Goal: Download file/media

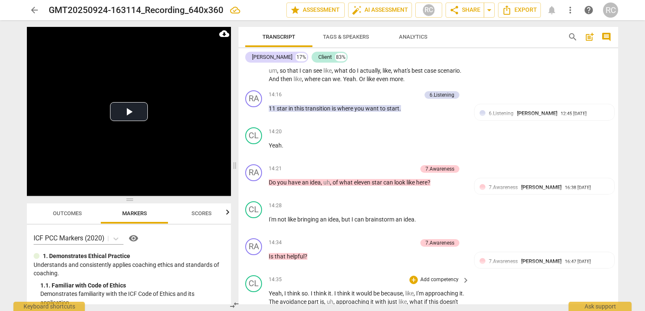
scroll to position [2241, 0]
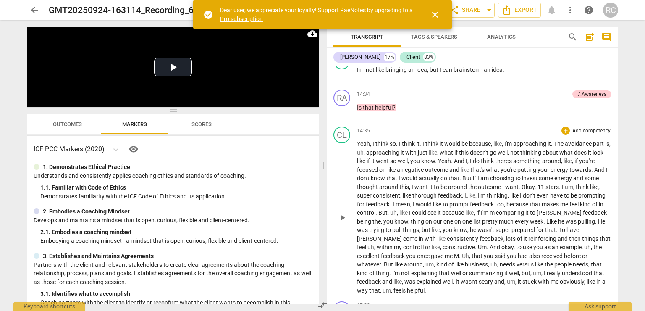
scroll to position [2177, 0]
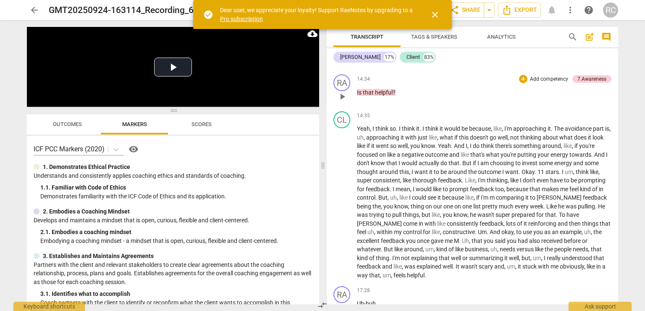
click at [393, 91] on span "?" at bounding box center [394, 92] width 3 height 7
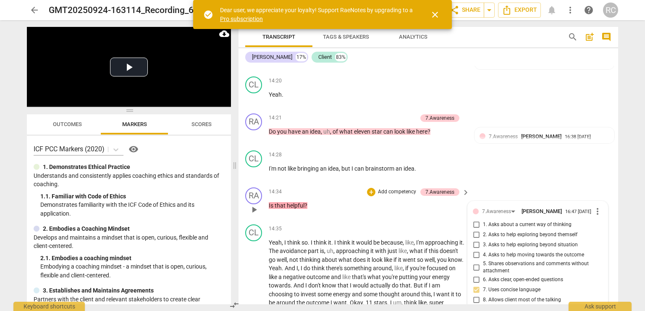
scroll to position [2317, 0]
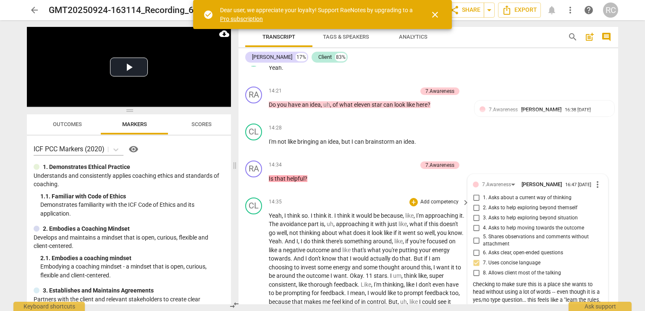
click at [305, 255] on span "And" at bounding box center [299, 258] width 12 height 7
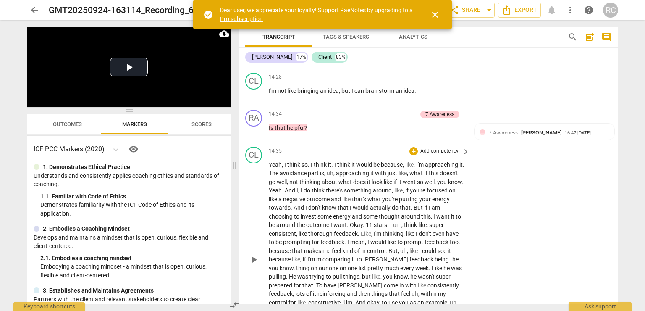
scroll to position [2368, 0]
click at [252, 254] on span "play_arrow" at bounding box center [254, 259] width 10 height 10
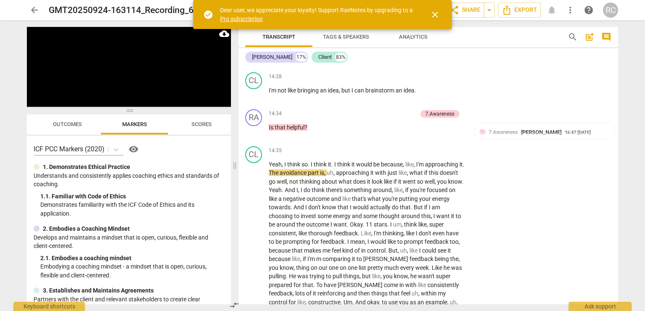
click at [437, 16] on span "close" at bounding box center [435, 15] width 10 height 10
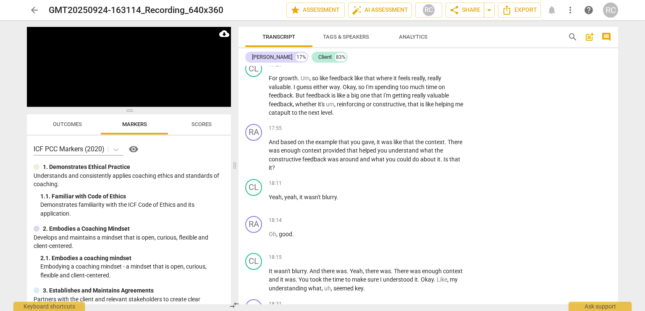
scroll to position [2506, 0]
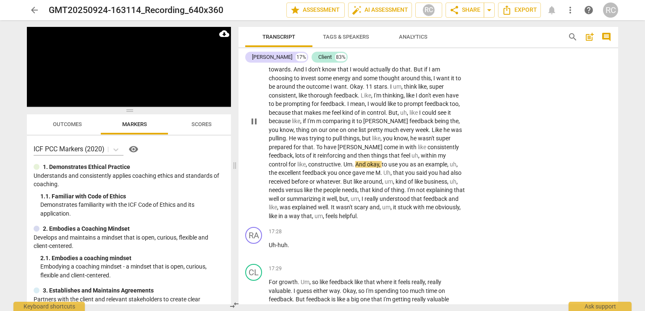
click at [288, 161] on span "control" at bounding box center [279, 164] width 20 height 7
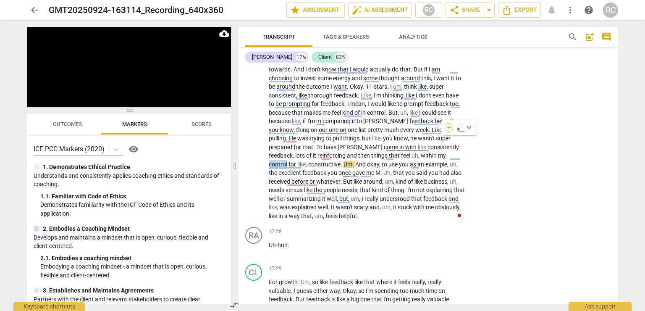
click at [451, 128] on div "+" at bounding box center [449, 127] width 8 height 8
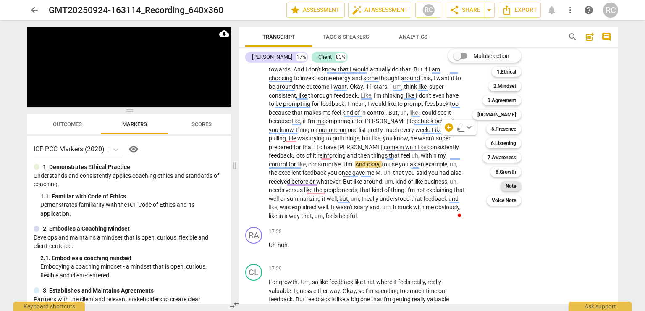
click at [516, 186] on b "Note" at bounding box center [511, 186] width 10 height 10
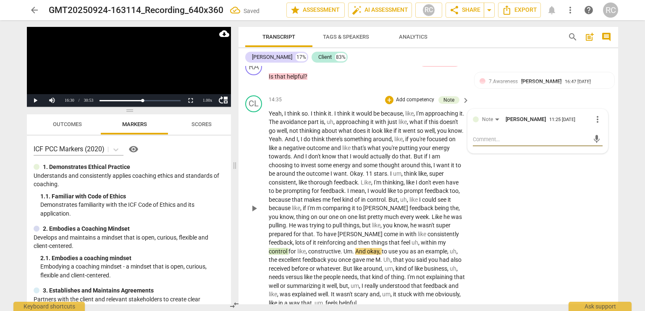
scroll to position [2419, 0]
type textarea "m"
type textarea "mi"
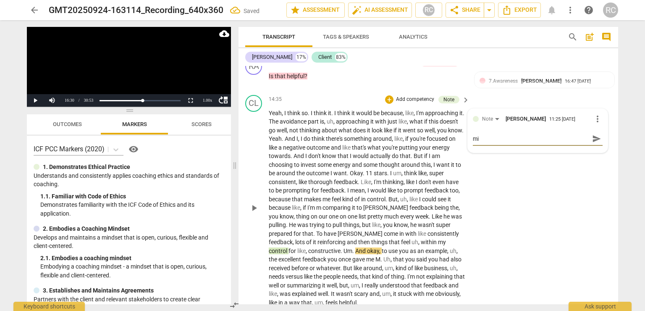
type textarea "mis"
type textarea "miss"
type textarea "misse"
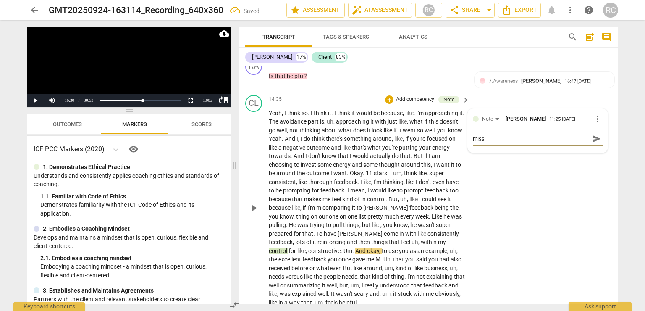
type textarea "misse"
type textarea "missed"
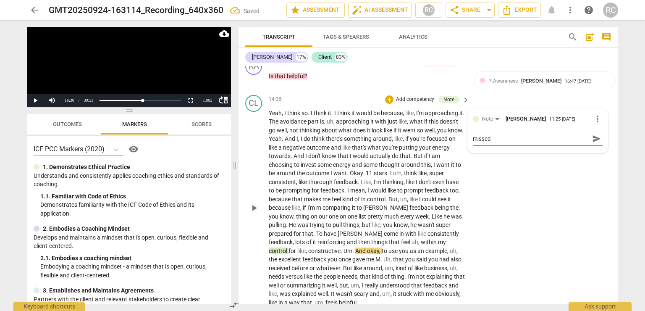
type textarea "missed o"
type textarea "missed op"
type textarea "missed opp"
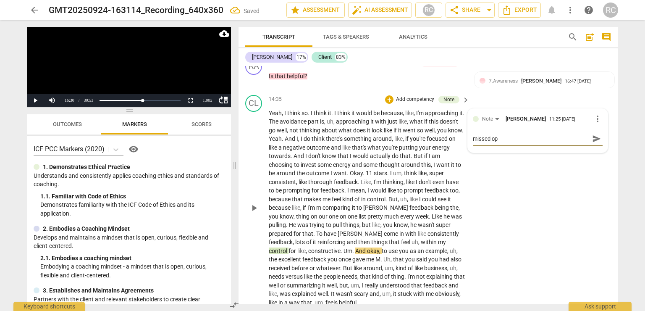
type textarea "missed opp"
type textarea "missed oppo"
type textarea "missed oppor"
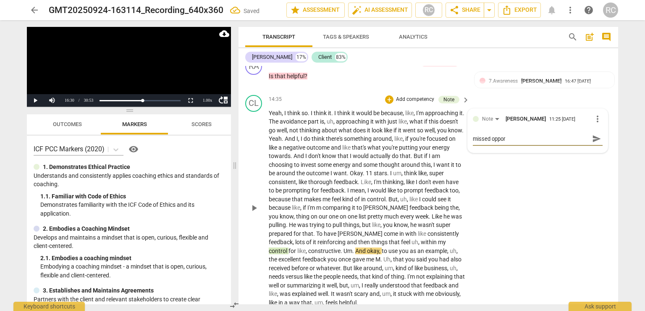
type textarea "missed opport"
type textarea "missed opportu"
type textarea "missed opportun"
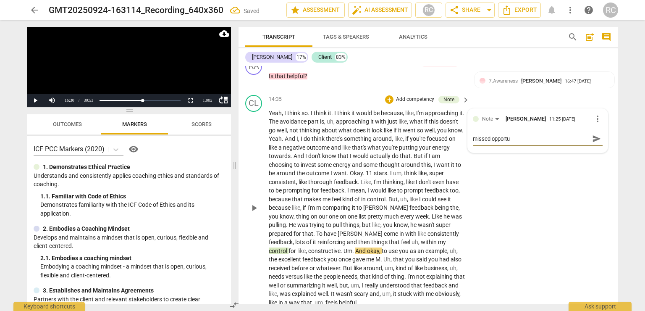
type textarea "missed opportun"
type textarea "missed opportuni"
type textarea "missed opportunit"
type textarea "missed opportunity"
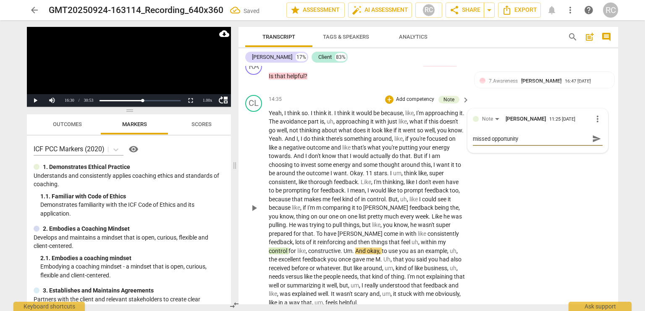
type textarea "missed opportunity"
type textarea "missed opportunity t"
type textarea "missed opportunity to"
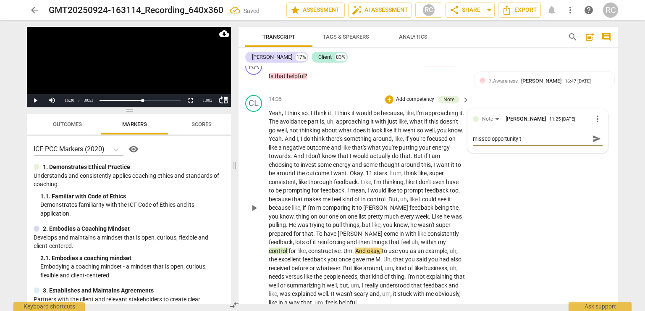
type textarea "missed opportunity to"
type textarea "missed opportunity to d"
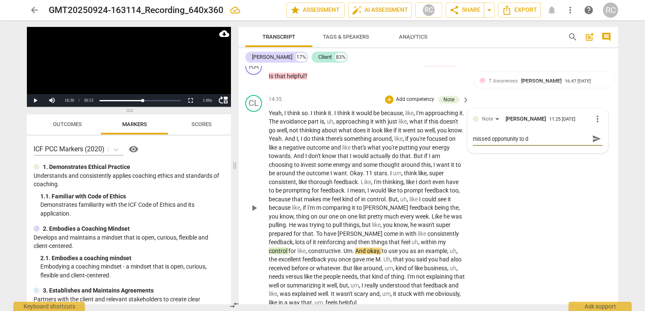
type textarea "missed opportunity to di"
type textarea "missed opportunity to dig"
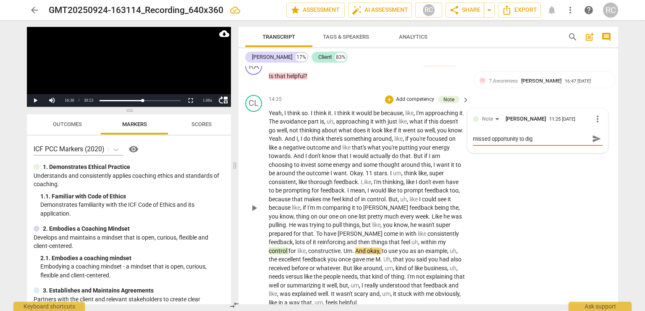
type textarea "missed opportunity to dig"
type textarea "missed opportunity to dig i"
type textarea "missed opportunity to dig in"
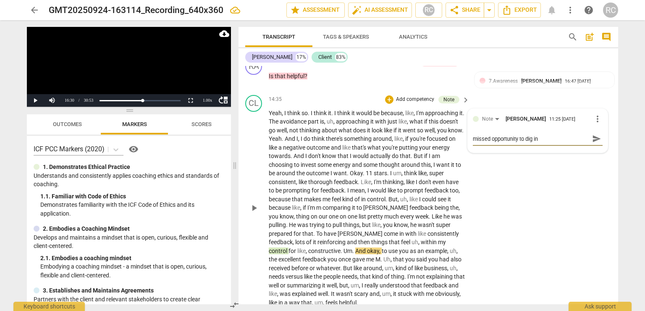
type textarea "missed opportunity to dig int"
type textarea "missed opportunity to dig into"
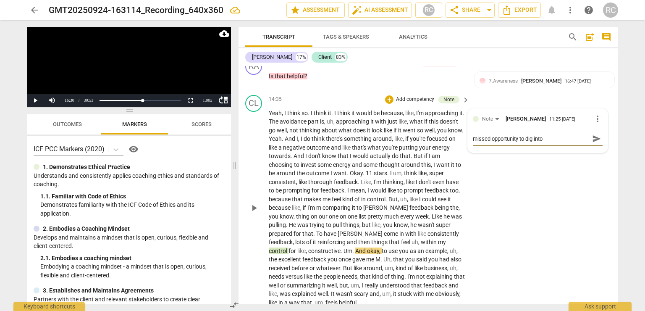
type textarea "missed opportunity to dig into"
type textarea "missed opportunity to dig into c"
type textarea "missed opportunity to dig into co"
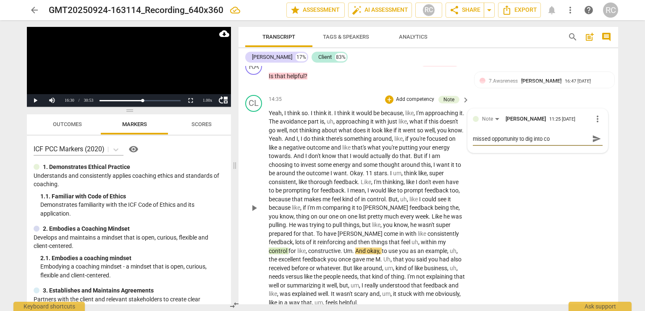
type textarea "missed opportunity to dig into con"
type textarea "missed opportunity to dig into cont"
type textarea "missed opportunity to dig into contr"
type textarea "missed opportunity to dig into contro"
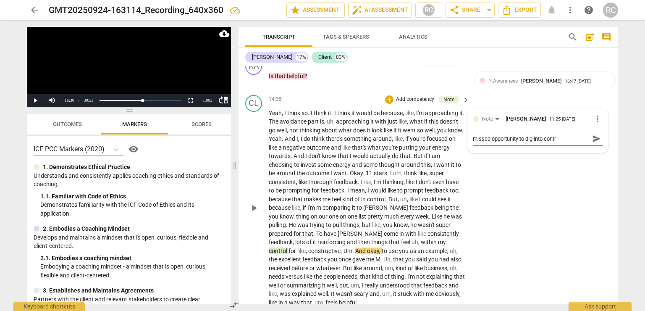
type textarea "missed opportunity to dig into contro"
type textarea "missed opportunity to dig into control"
type textarea "missed opportunity to dig into control,"
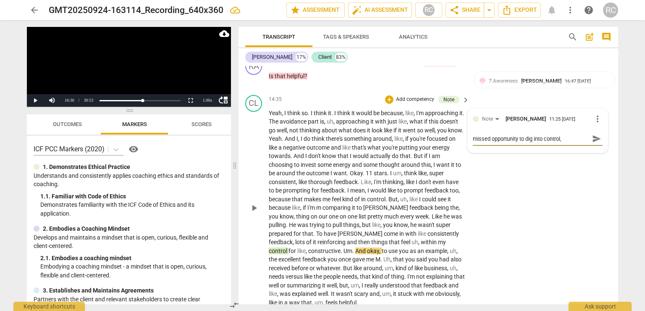
type textarea "missed opportunity to dig into control,"
type textarea "missed opportunity to dig into control"
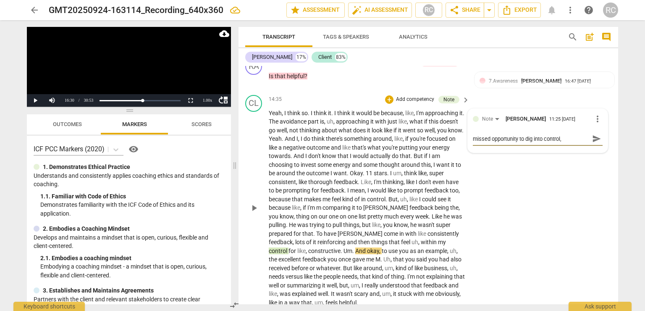
type textarea "missed opportunity to dig into control"
type textarea "missed opportunity to dig into control/"
type textarea "missed opportunity to dig into control/a"
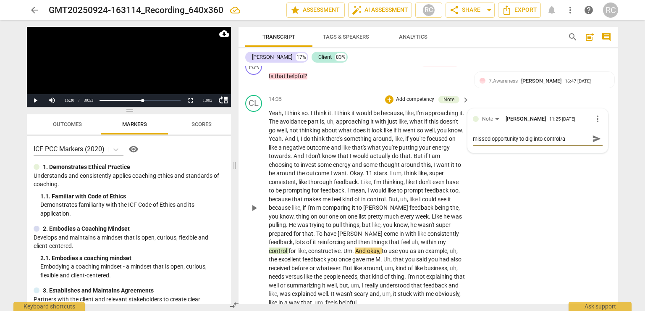
type textarea "missed opportunity to dig into control/av"
type textarea "missed opportunity to dig into control/avo"
type textarea "missed opportunity to dig into control/avoi"
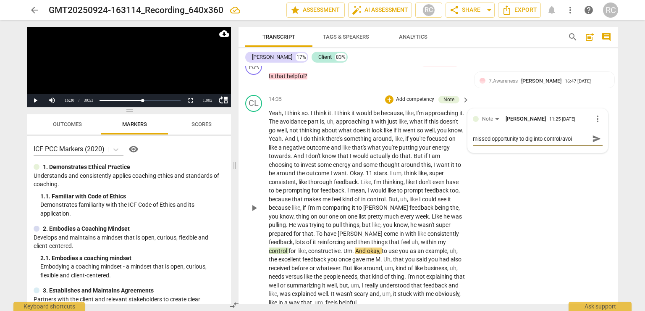
type textarea "missed opportunity to dig into control/avoid"
type textarea "missed opportunity to dig into control/avoida"
type textarea "missed opportunity to dig into control/avoidan"
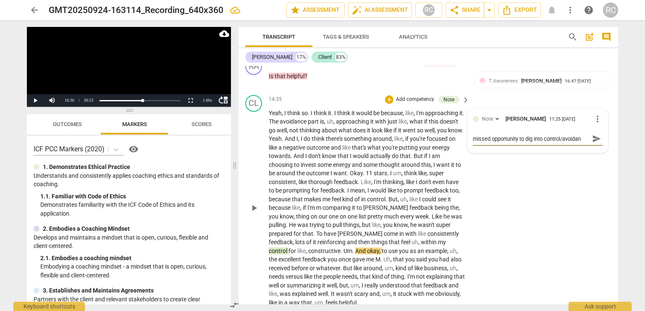
type textarea "missed opportunity to dig into control/avoidanc"
type textarea "missed opportunity to dig into control/avoidance"
type textarea "missed opportunity to dig into control/avoidance,"
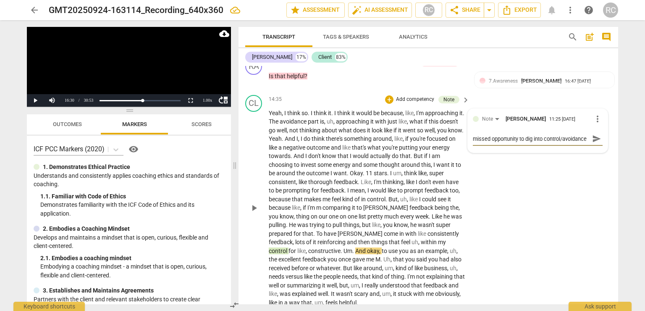
type textarea "missed opportunity to dig into control/avoidance,"
type textarea "missed opportunity to dig into control/avoidance"
type textarea "missed opportunity to dig into control/avoidance/"
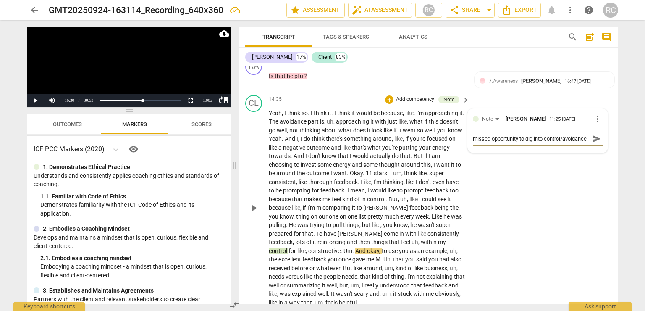
type textarea "missed opportunity to dig into control/avoidance/"
type textarea "missed opportunity to dig into control/avoidance/f"
type textarea "missed opportunity to dig into control/avoidance/fe"
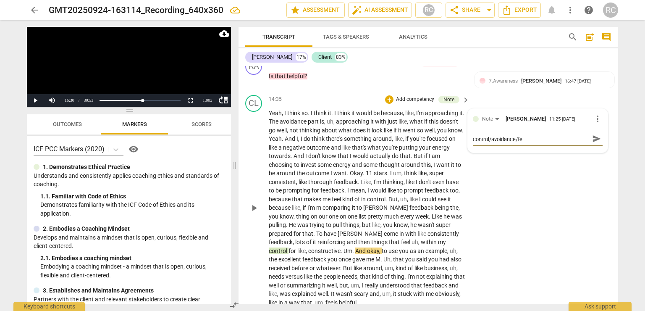
type textarea "missed opportunity to dig into control/avoidance/fea"
type textarea "missed opportunity to dig into control/avoidance/fear"
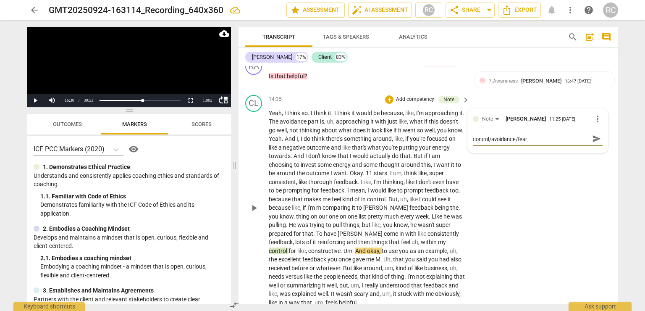
type textarea "missed opportunity to dig into control/avoidance/fear"
type textarea "missed opportunity to dig into control/avoidance/fear w"
type textarea "missed opportunity to dig into control/avoidance/fear wh"
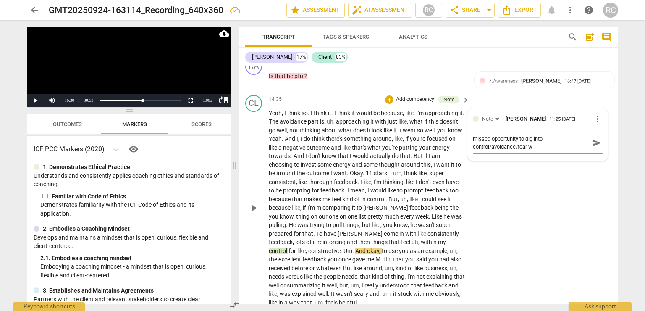
type textarea "missed opportunity to dig into control/avoidance/fear wh"
type textarea "missed opportunity to dig into control/avoidance/fear whi"
type textarea "missed opportunity to dig into control/avoidance/fear whic"
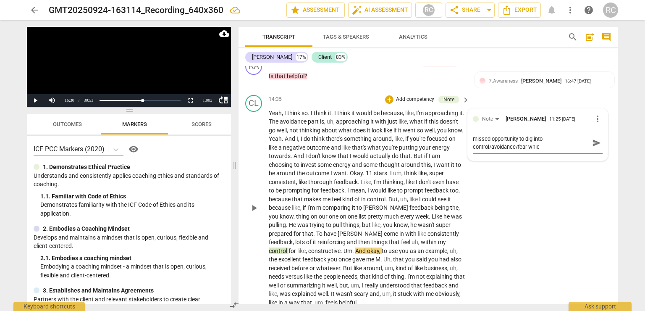
type textarea "missed opportunity to dig into control/avoidance/fear which"
type textarea "missed opportunity to dig into control/avoidance/fear which h"
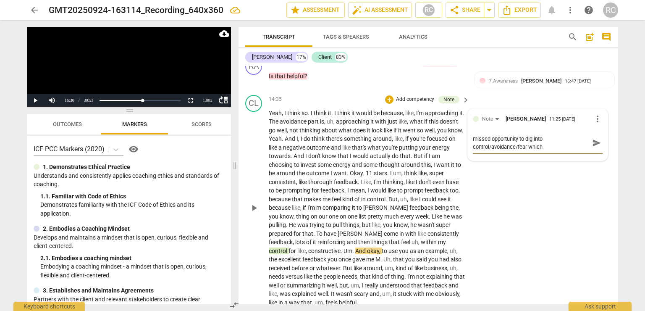
type textarea "missed opportunity to dig into control/avoidance/fear which h"
type textarea "missed opportunity to dig into control/avoidance/fear which ha"
type textarea "missed opportunity to dig into control/avoidance/fear which has"
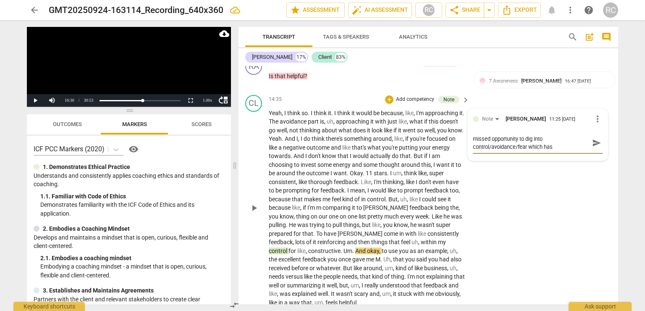
type textarea "missed opportunity to dig into control/avoidance/fear which has"
type textarea "missed opportunity to dig into control/avoidance/fear which has c"
type textarea "missed opportunity to dig into control/avoidance/fear which has co"
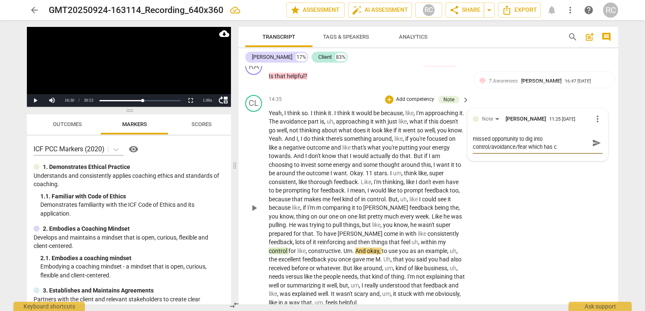
type textarea "missed opportunity to dig into control/avoidance/fear which has co"
type textarea "missed opportunity to dig into control/avoidance/fear which has com"
type textarea "missed opportunity to dig into control/avoidance/fear which has come"
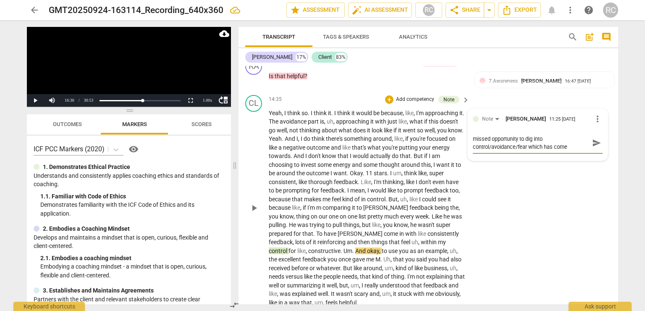
type textarea "missed opportunity to dig into control/avoidance/fear which has come"
type textarea "missed opportunity to dig into control/avoidance/fear which has come u"
type textarea "missed opportunity to dig into control/avoidance/fear which has come up"
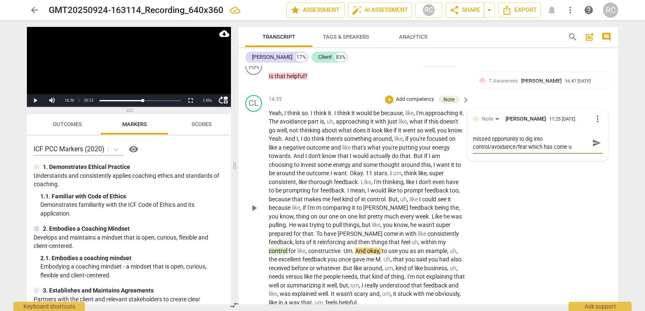
type textarea "missed opportunity to dig into control/avoidance/fear which has come up"
type textarea "missed opportunity to dig into control/avoidance/fear which has come up a"
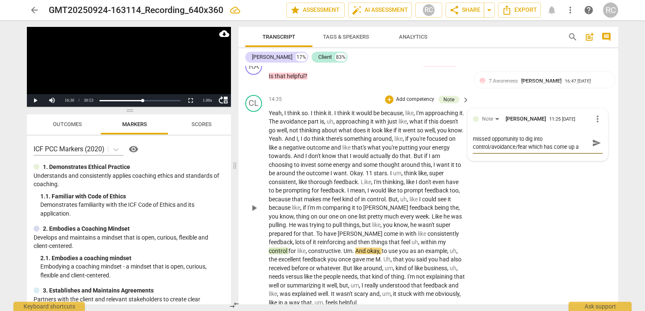
type textarea "missed opportunity to dig into control/avoidance/fear which has come up a f"
type textarea "missed opportunity to dig into control/avoidance/fear which has come up a fe"
type textarea "missed opportunity to dig into control/avoidance/fear which has come up a few"
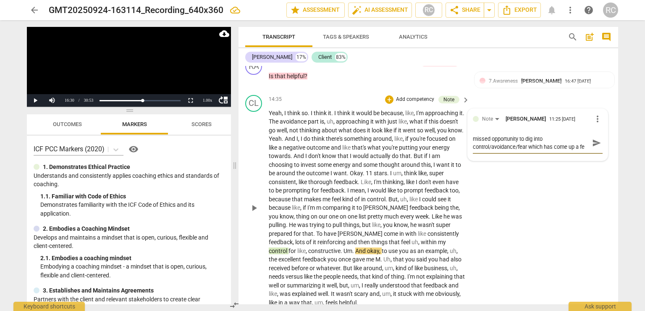
type textarea "missed opportunity to dig into control/avoidance/fear which has come up a few"
type textarea "missed opportunity to dig into control/avoidance/fear which has come up a few t"
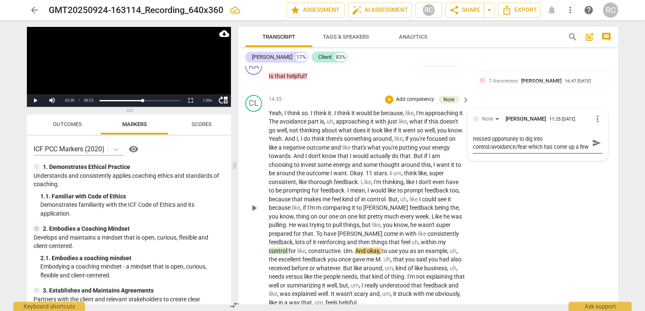
type textarea "missed opportunity to dig into control/avoidance/fear which has come up a few t"
type textarea "missed opportunity to dig into control/avoidance/fear which has come up a few ti"
type textarea "missed opportunity to dig into control/avoidance/fear which has come up a few […"
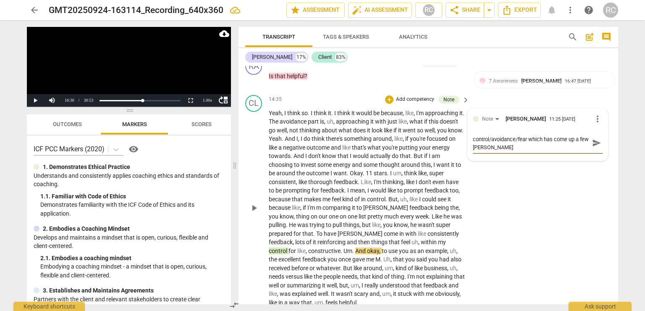
type textarea "missed opportunity to dig into control/avoidance/fear which has come up a few t…"
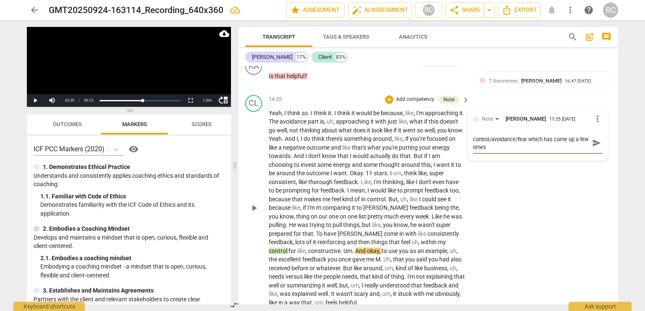
type textarea "missed opportunity to dig into control/avoidance/fear which has come up a few t…"
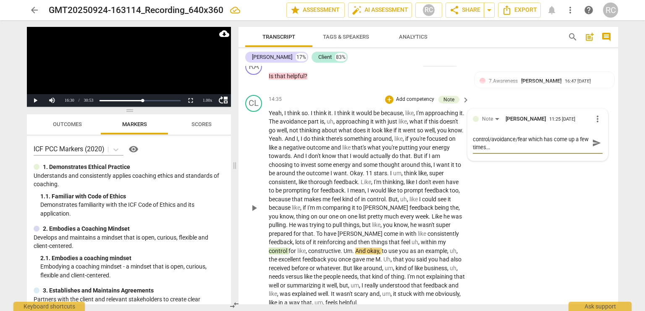
type textarea "missed opportunity to dig into control/avoidance/fear which has come up a few t…"
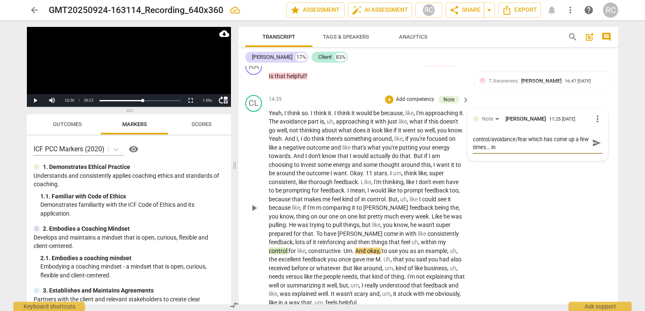
type textarea "missed opportunity to dig into control/avoidance/fear which has come up a few t…"
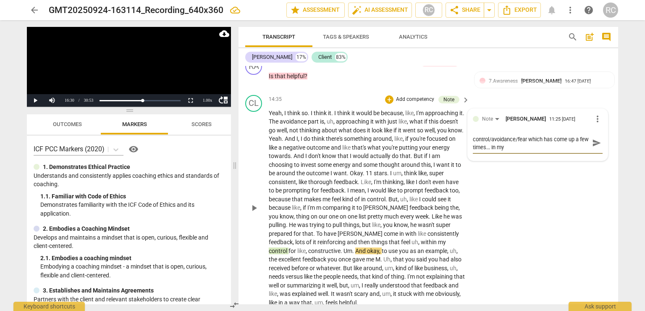
type textarea "missed opportunity to dig into control/avoidance/fear which has come up a few t…"
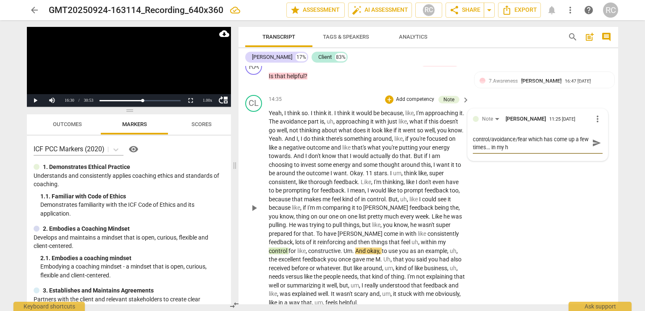
type textarea "missed opportunity to dig into control/avoidance/fear which has come up a few t…"
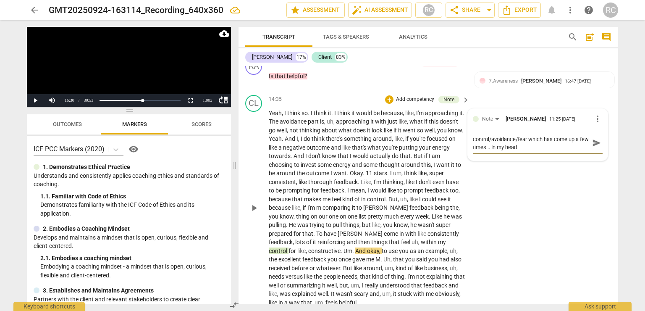
type textarea "missed opportunity to dig into control/avoidance/fear which has come up a few t…"
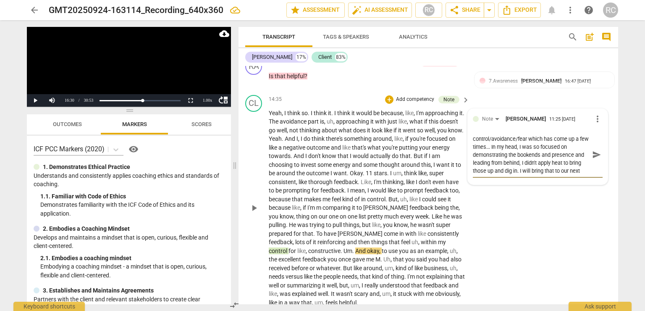
scroll to position [8, 0]
click at [592, 154] on span "send" at bounding box center [596, 158] width 9 height 9
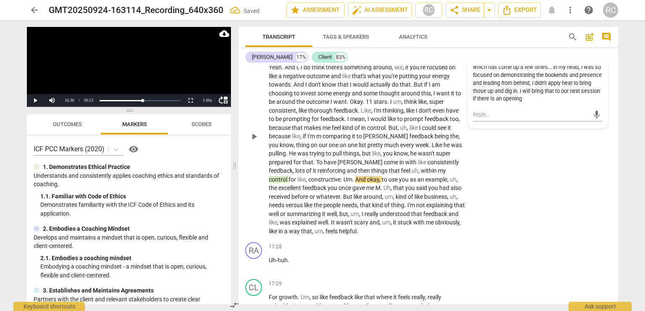
scroll to position [2491, 0]
click at [254, 131] on span "play_arrow" at bounding box center [254, 136] width 10 height 10
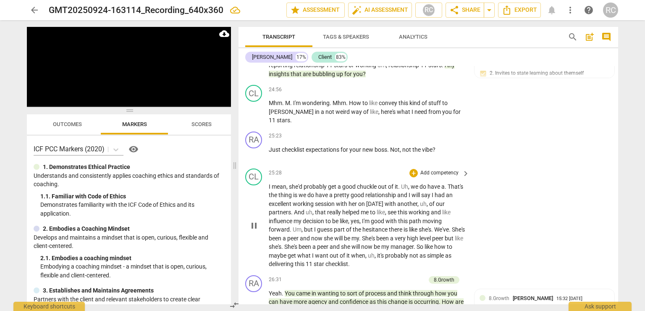
scroll to position [3837, 0]
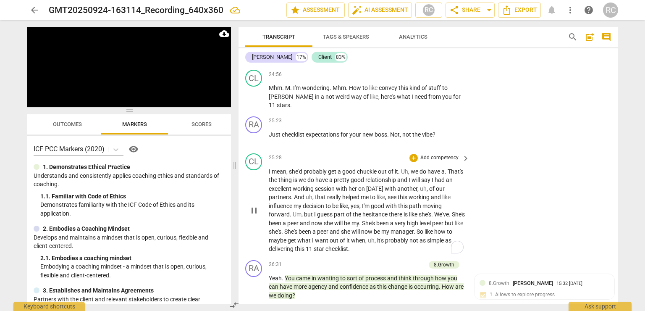
click at [351, 237] on span "it" at bounding box center [348, 240] width 5 height 7
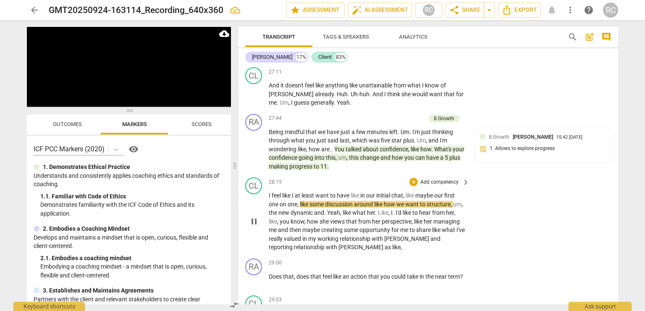
scroll to position [4151, 0]
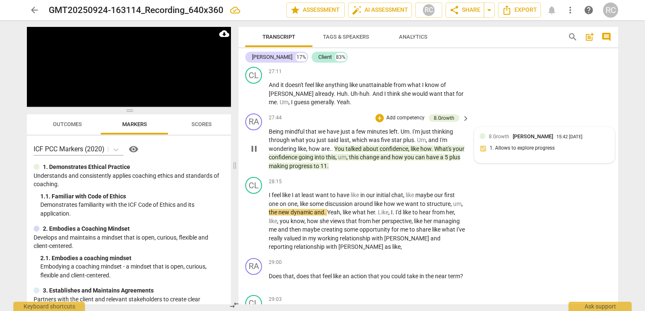
click at [546, 132] on div "8.Growth [PERSON_NAME] 15:42 [DATE] 1. Allows to explore progress" at bounding box center [544, 145] width 130 height 26
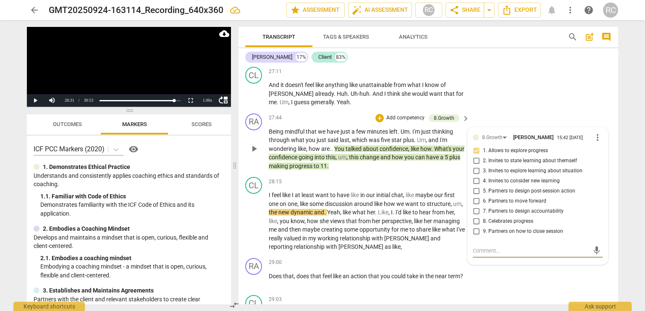
click at [497, 246] on textarea at bounding box center [531, 250] width 116 height 8
click at [592, 250] on span "send" at bounding box center [596, 254] width 9 height 9
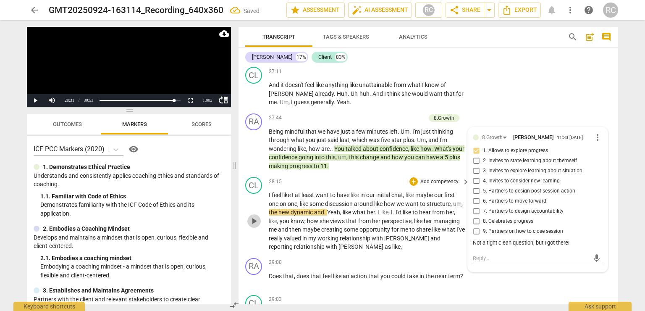
click at [252, 216] on span "play_arrow" at bounding box center [254, 221] width 10 height 10
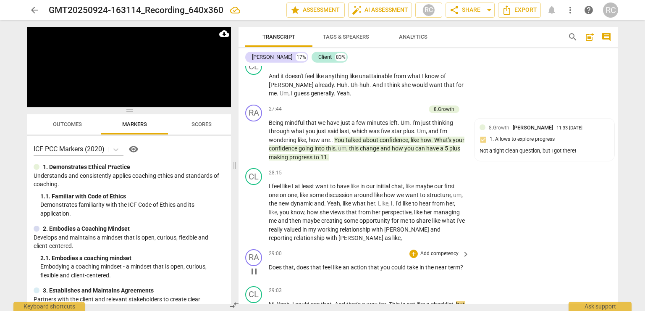
scroll to position [4160, 0]
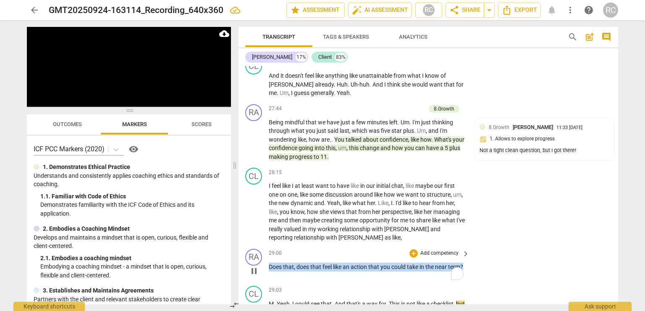
drag, startPoint x: 291, startPoint y: 241, endPoint x: 329, endPoint y: 229, distance: 39.2
click at [270, 262] on p "Does that , does that feel like an action that you could take in the near term ?" at bounding box center [367, 266] width 197 height 9
click at [300, 230] on icon "button" at bounding box center [301, 231] width 3 height 3
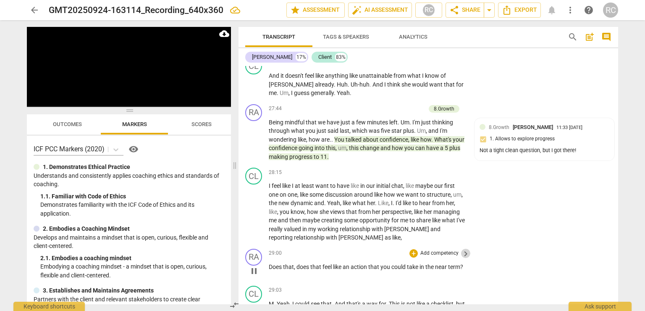
click at [466, 249] on span "keyboard_arrow_right" at bounding box center [466, 254] width 10 height 10
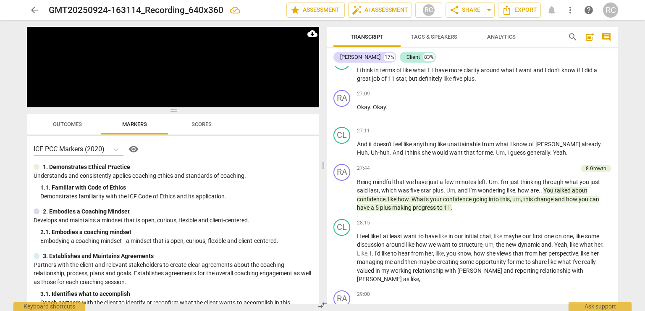
scroll to position [3728, 0]
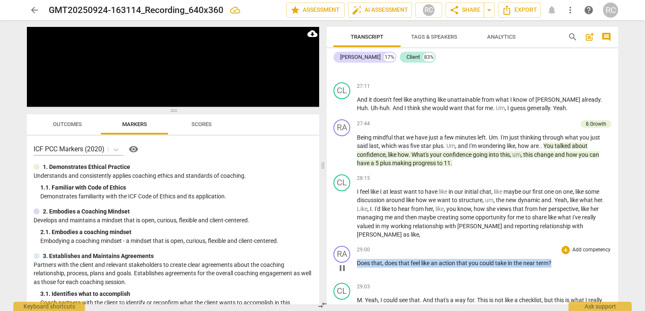
drag, startPoint x: 554, startPoint y: 254, endPoint x: 357, endPoint y: 258, distance: 197.0
click at [357, 259] on p "Does that , does that feel like an action that you could take in the near term ?" at bounding box center [484, 263] width 254 height 9
click at [579, 242] on span "keyboard_arrow_down" at bounding box center [580, 243] width 10 height 10
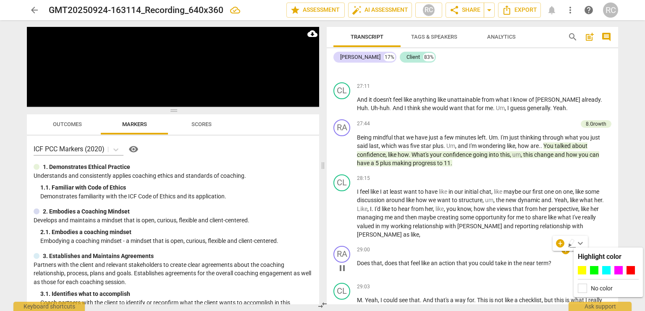
click at [494, 260] on div "29:00 + Add competency keyboard_arrow_right Does that , does that feel like an …" at bounding box center [484, 261] width 254 height 30
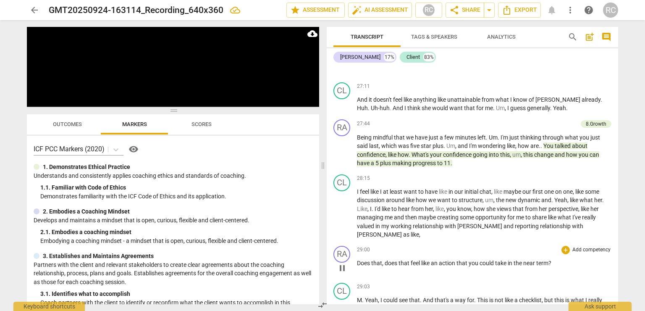
click at [497, 259] on span "take" at bounding box center [501, 262] width 13 height 7
click at [603, 246] on p "Add competency" at bounding box center [591, 250] width 40 height 8
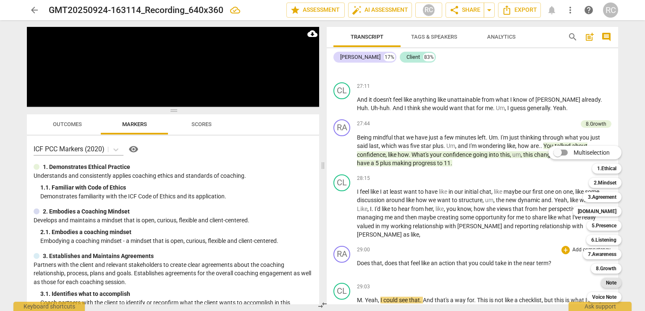
click at [609, 283] on b "Note" at bounding box center [611, 283] width 10 height 10
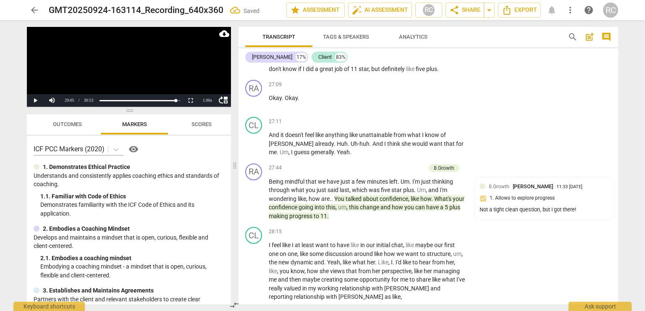
scroll to position [4233, 0]
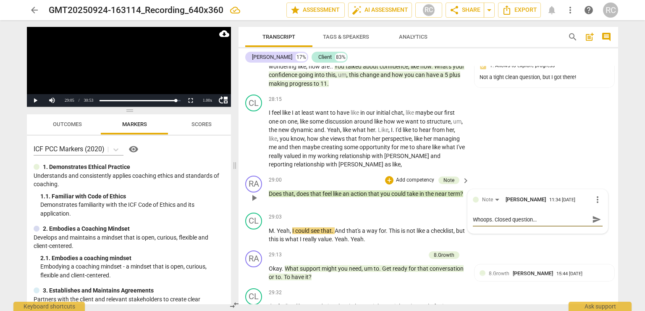
click at [593, 215] on span "send" at bounding box center [596, 219] width 9 height 9
click at [37, 101] on button "Play" at bounding box center [35, 100] width 17 height 13
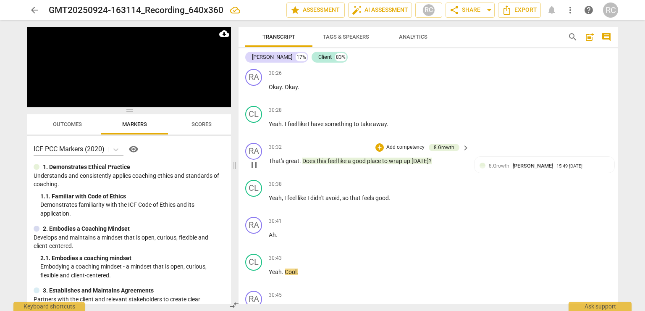
scroll to position [4602, 0]
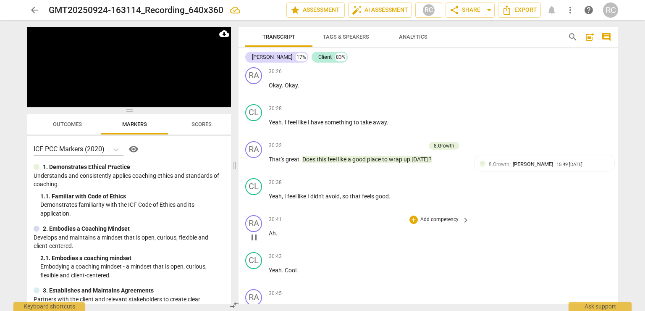
click at [277, 230] on span "." at bounding box center [277, 233] width 2 height 7
click at [285, 267] on span "Cool" at bounding box center [291, 270] width 12 height 7
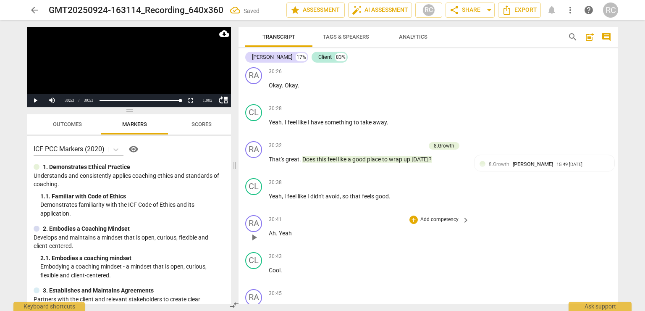
click at [555, 212] on div "RA play_arrow pause 30:41 + Add competency keyboard_arrow_right Ah . Yeah" at bounding box center [428, 230] width 380 height 37
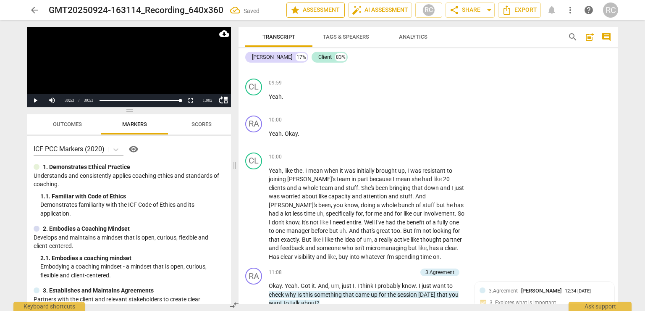
scroll to position [1327, 0]
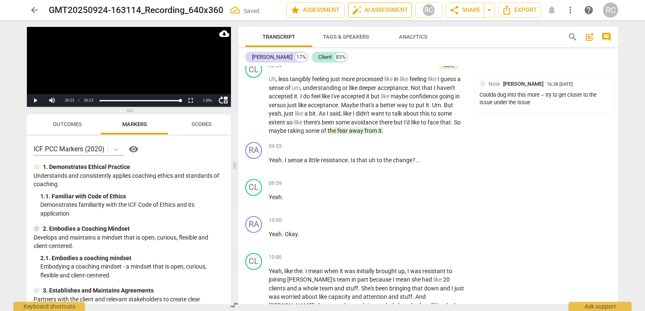
click at [376, 11] on span "auto_fix_high AI Assessment" at bounding box center [380, 10] width 56 height 10
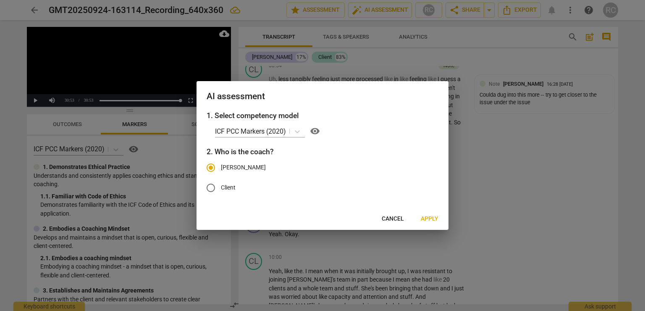
click at [424, 215] on span "Apply" at bounding box center [430, 219] width 18 height 8
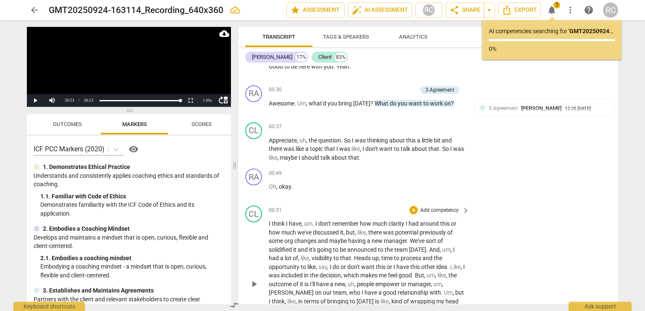
scroll to position [0, 0]
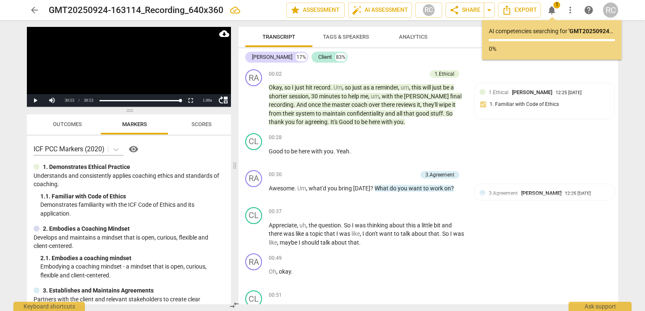
click at [417, 36] on span "Analytics" at bounding box center [413, 37] width 29 height 6
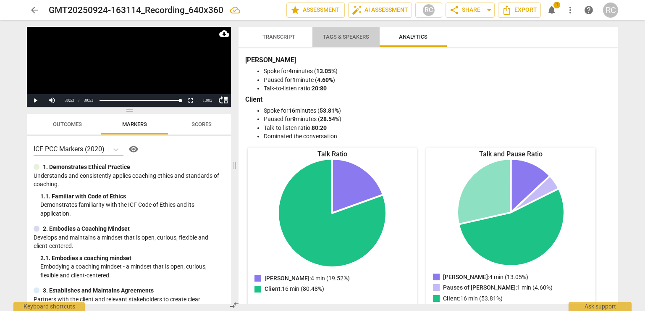
click at [343, 34] on span "Tags & Speakers" at bounding box center [346, 37] width 46 height 6
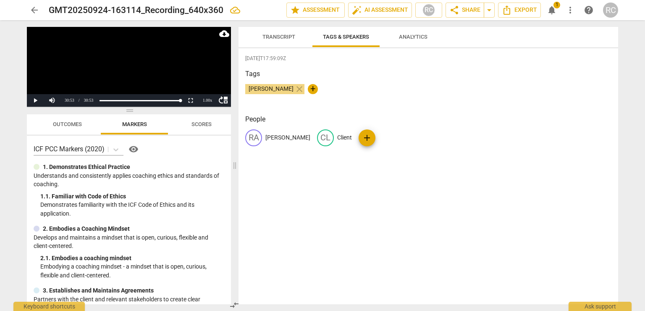
click at [289, 35] on span "Transcript" at bounding box center [278, 37] width 33 height 6
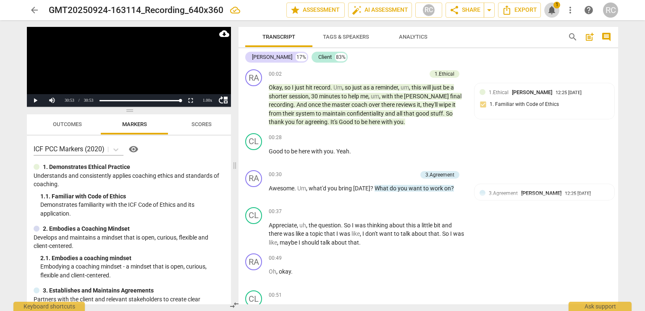
click at [544, 5] on span "notifications 1" at bounding box center [551, 10] width 15 height 10
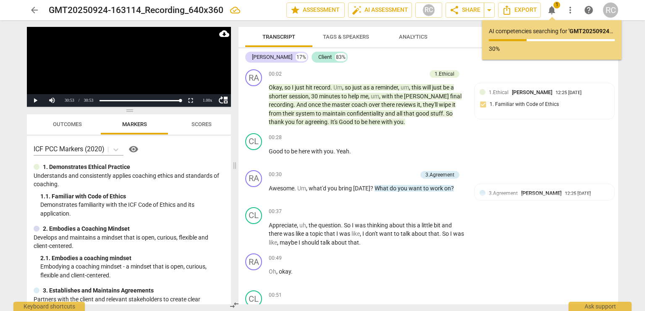
click at [400, 26] on div "Transcript Tags & Speakers Analytics search post_add comment [PERSON_NAME] 17% …" at bounding box center [430, 165] width 390 height 291
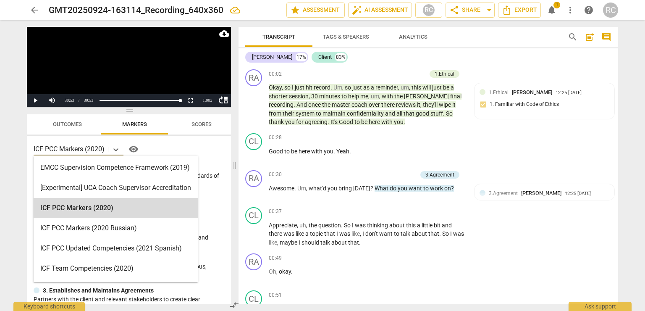
click at [108, 152] on div "ICF PCC Markers (2020)" at bounding box center [71, 149] width 74 height 12
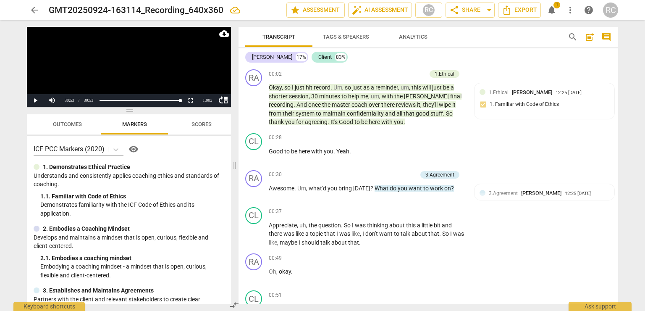
click at [16, 126] on div "arrow_back GMT20250924-163114_Recording_640x360 edit star Assessment auto_fix_h…" at bounding box center [322, 155] width 645 height 311
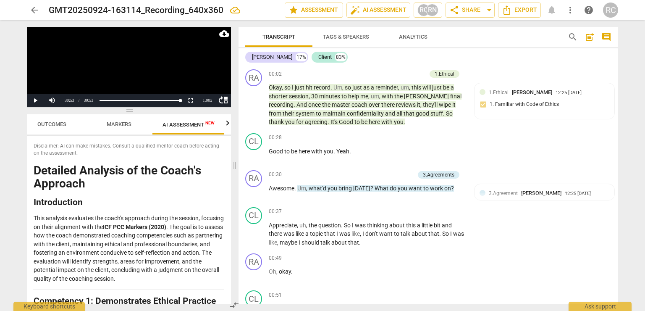
scroll to position [0, 16]
click at [556, 7] on div "arrow_back GMT20250924-163114_Recording_640x360 edit star Assessment auto_fix_h…" at bounding box center [322, 10] width 591 height 15
click at [420, 37] on span "Analytics" at bounding box center [413, 37] width 29 height 6
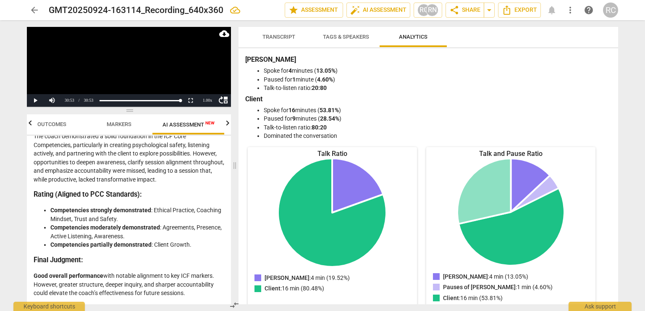
scroll to position [0, 0]
click at [288, 34] on span "Transcript" at bounding box center [278, 37] width 33 height 6
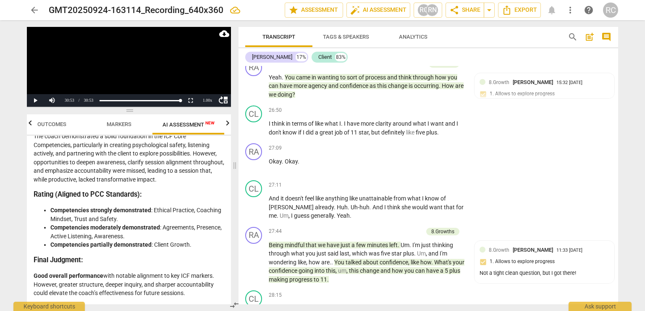
scroll to position [4766, 0]
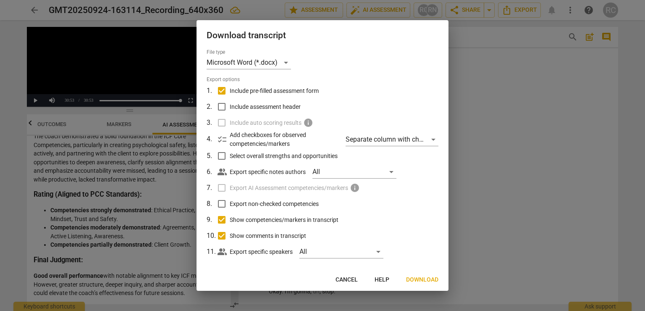
click at [363, 147] on div "checklist Add checkboxes for observed competencies/markers Separate column with…" at bounding box center [327, 139] width 221 height 17
click at [363, 139] on div "Separate column with check marks" at bounding box center [392, 139] width 93 height 13
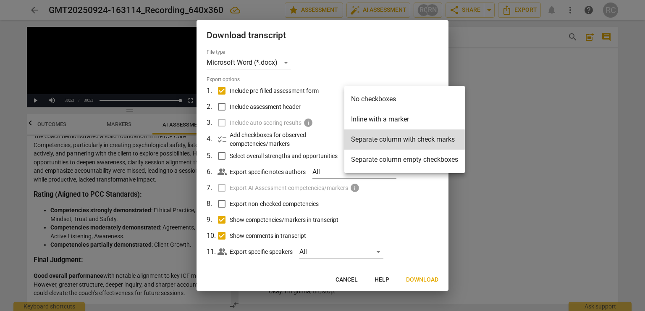
click at [381, 121] on li "Inline with a marker" at bounding box center [404, 119] width 121 height 20
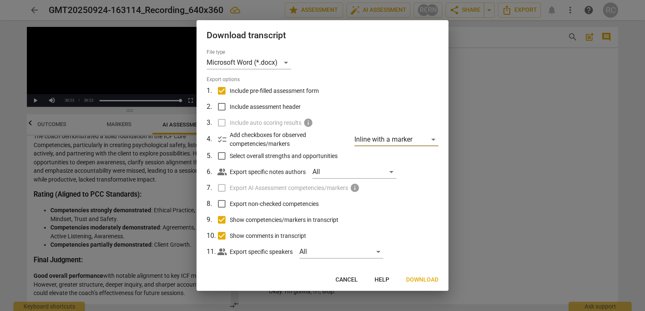
click at [411, 276] on span "Download" at bounding box center [422, 279] width 32 height 8
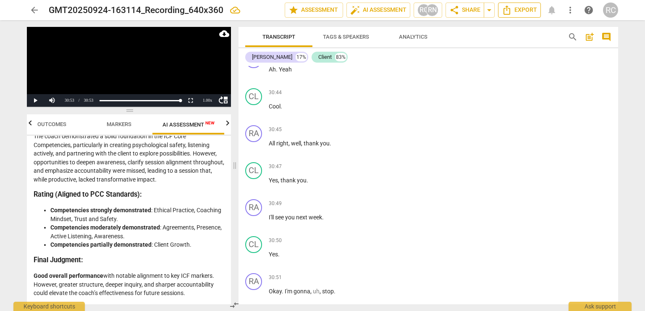
scroll to position [4764, 0]
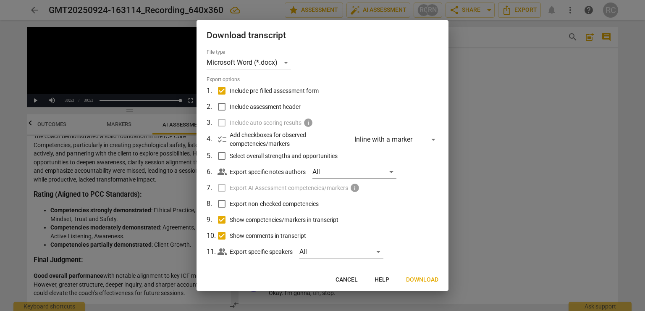
click at [301, 90] on span "Include pre-filled assessment form" at bounding box center [274, 90] width 89 height 9
click at [230, 90] on input "Include pre-filled assessment form" at bounding box center [222, 91] width 16 height 16
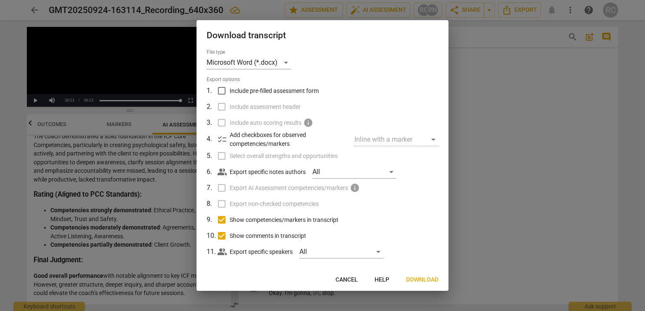
click at [221, 91] on input "Include pre-filled assessment form" at bounding box center [222, 91] width 16 height 16
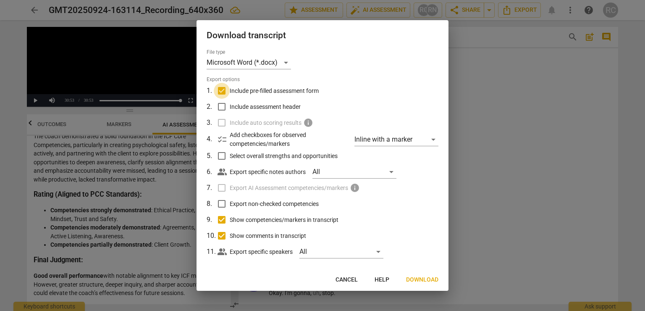
click at [221, 91] on input "Include pre-filled assessment form" at bounding box center [222, 91] width 16 height 16
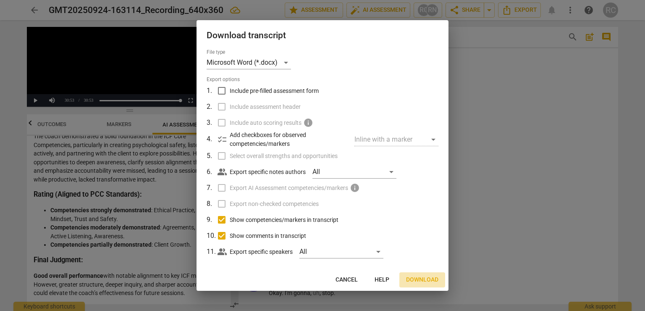
click at [425, 279] on span "Download" at bounding box center [422, 279] width 32 height 8
